Goal: Find specific page/section: Find specific page/section

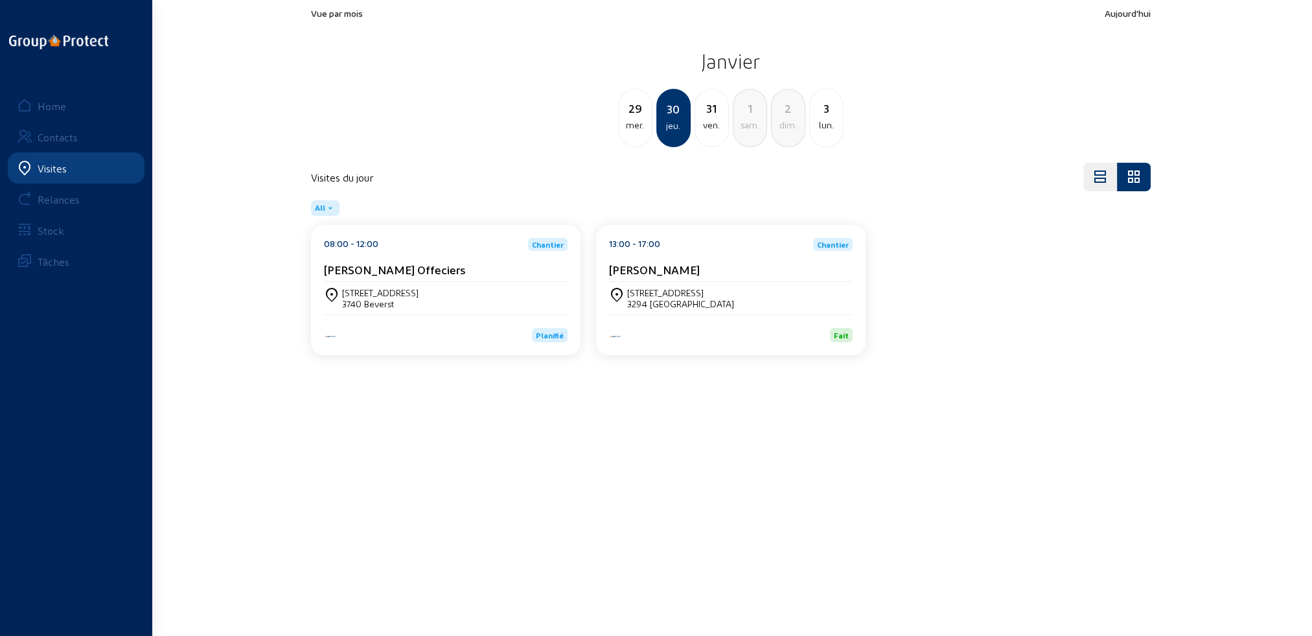
click at [61, 165] on div "Visites" at bounding box center [52, 168] width 29 height 12
click at [58, 100] on div "Home" at bounding box center [52, 106] width 29 height 12
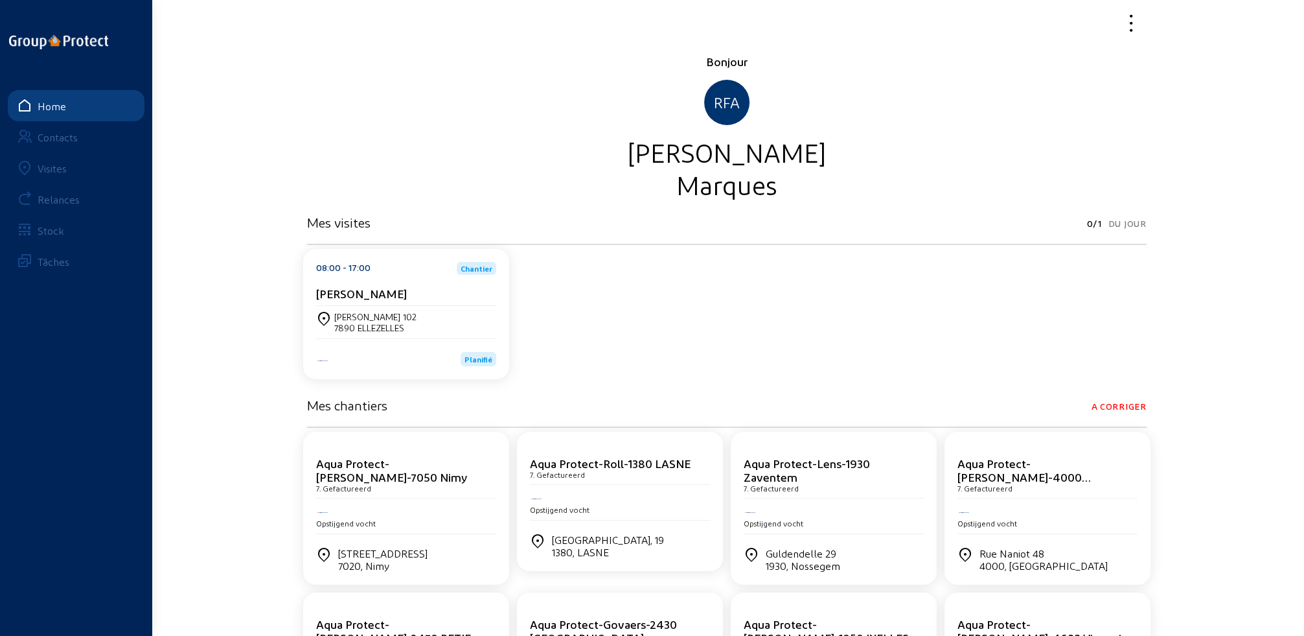
click at [64, 168] on div "Visites" at bounding box center [52, 168] width 29 height 12
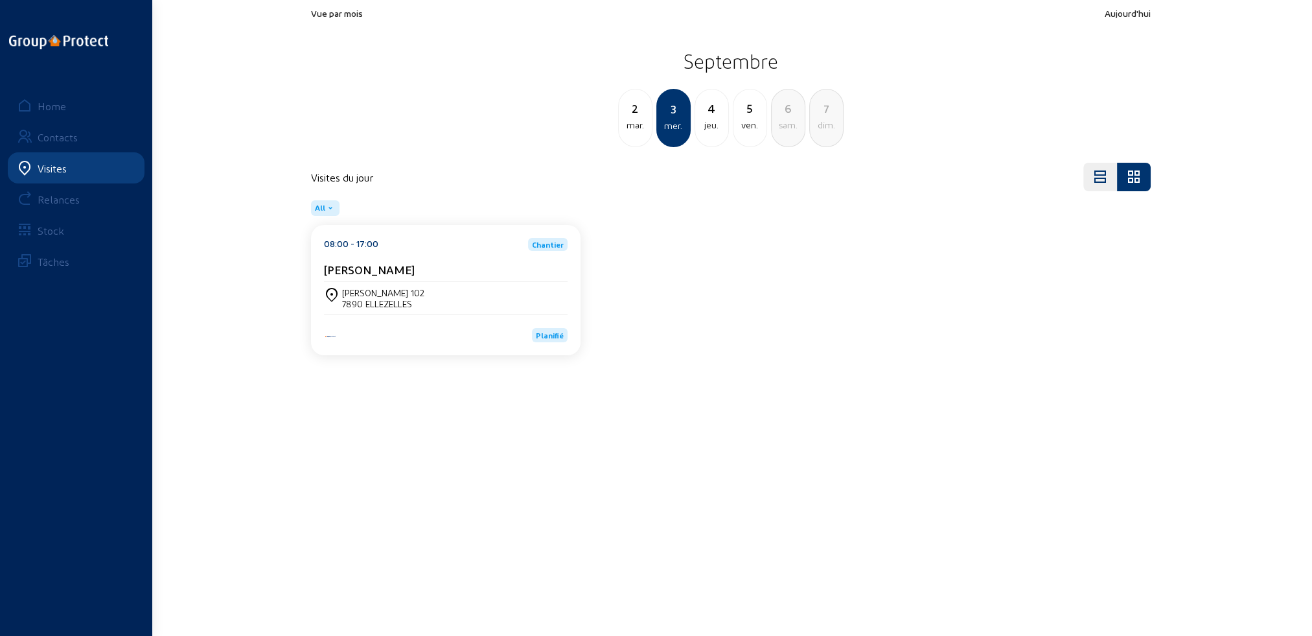
click at [715, 126] on div "jeu." at bounding box center [711, 125] width 33 height 16
click at [717, 125] on div "ven." at bounding box center [711, 125] width 33 height 16
click at [636, 132] on div "jeu." at bounding box center [635, 125] width 33 height 16
drag, startPoint x: 342, startPoint y: 293, endPoint x: 421, endPoint y: 308, distance: 80.4
click at [421, 308] on div "[PERSON_NAME] 102 7890 ELLEZELLES" at bounding box center [446, 298] width 244 height 22
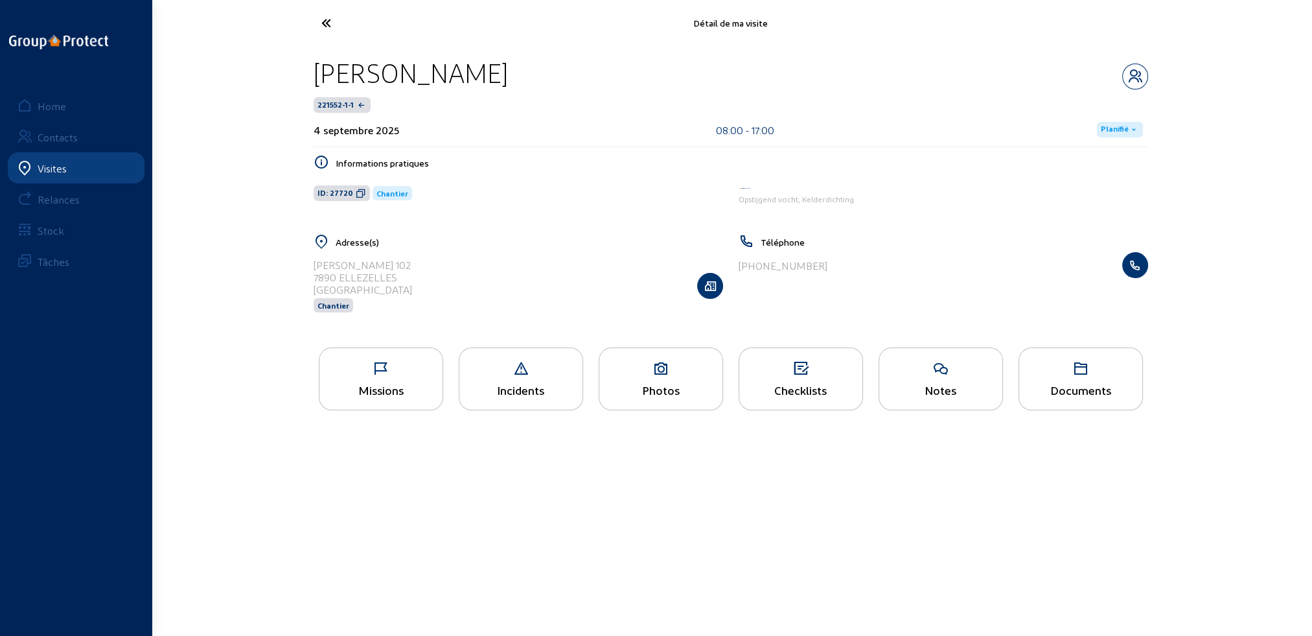
click at [379, 275] on div "7890 ELLEZELLES" at bounding box center [363, 277] width 98 height 12
drag, startPoint x: 323, startPoint y: 262, endPoint x: 403, endPoint y: 277, distance: 81.7
click at [403, 277] on div "[PERSON_NAME] 102 7890 ELLEZELLES Belgique Chantier" at bounding box center [519, 285] width 410 height 67
click at [719, 290] on icon "button" at bounding box center [710, 285] width 25 height 13
click at [715, 288] on icon "button" at bounding box center [710, 285] width 25 height 13
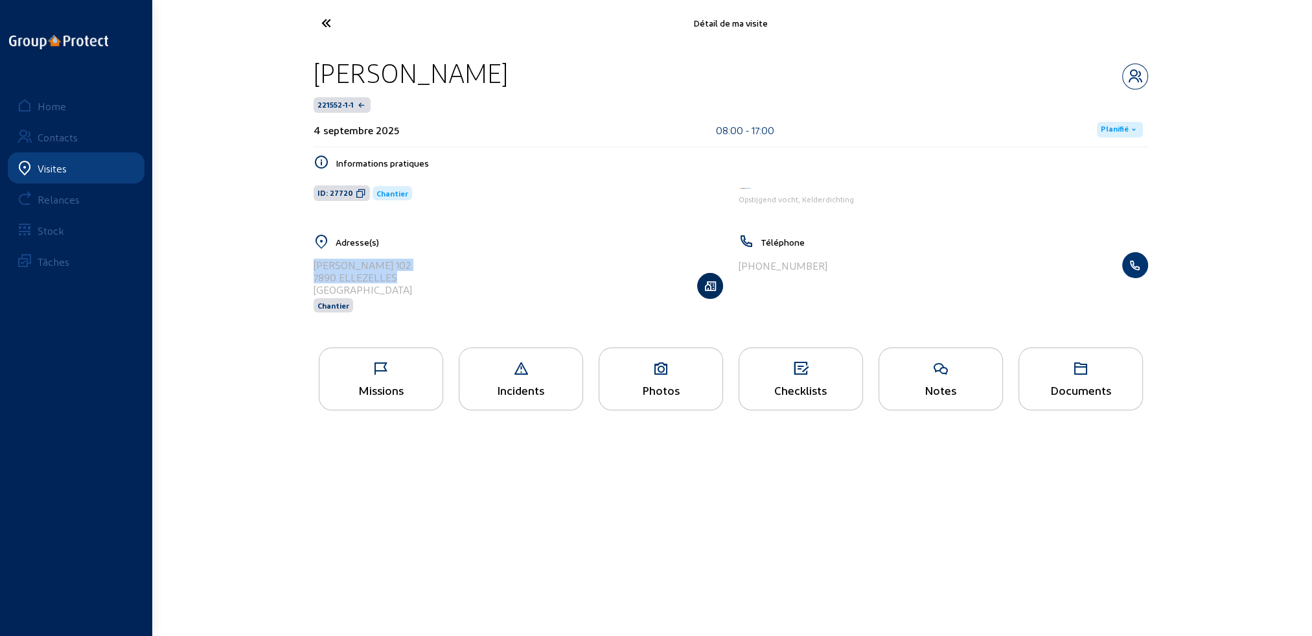
click at [706, 288] on icon "button" at bounding box center [710, 285] width 25 height 13
click at [357, 272] on div "7890 ELLEZELLES" at bounding box center [363, 277] width 98 height 12
click at [706, 287] on icon "button" at bounding box center [710, 285] width 25 height 13
click at [708, 285] on icon "button" at bounding box center [710, 285] width 25 height 13
drag, startPoint x: 313, startPoint y: 262, endPoint x: 407, endPoint y: 277, distance: 95.2
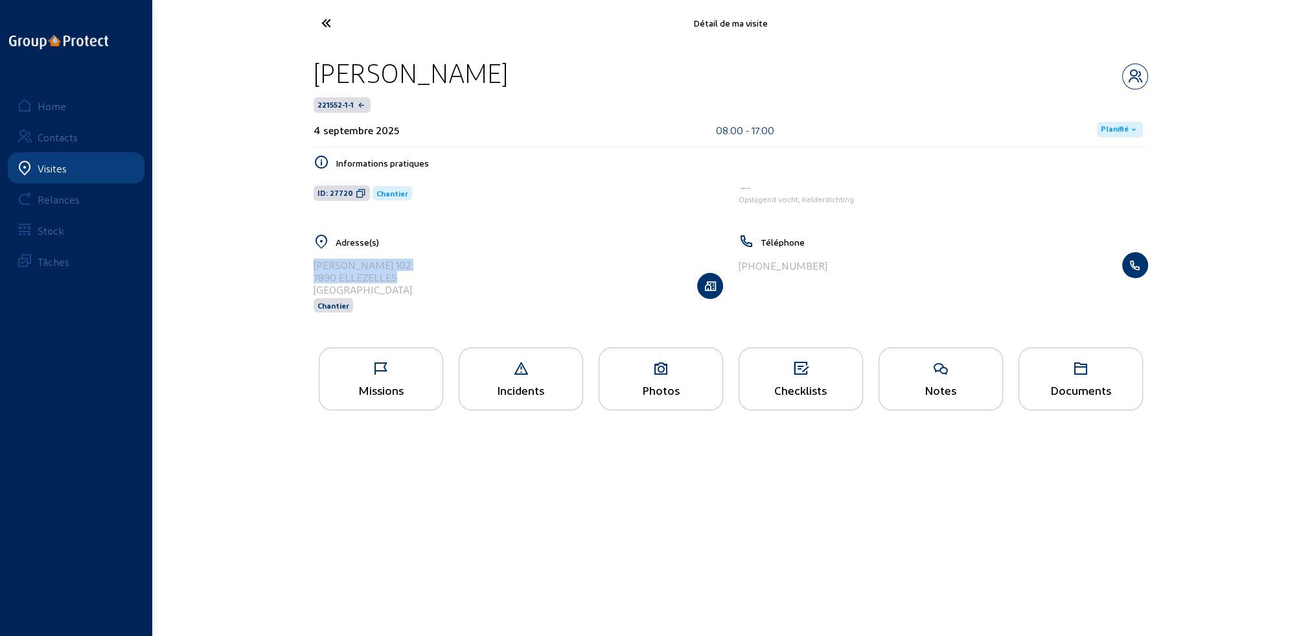
click at [407, 277] on div "Adresse(s) [PERSON_NAME] 102 7890 ELLEZELLES [GEOGRAPHIC_DATA] Chantier" at bounding box center [518, 281] width 425 height 95
copy cam-list-title "[PERSON_NAME] 102 7890 ELLEZELLES"
